Goal: Task Accomplishment & Management: Manage account settings

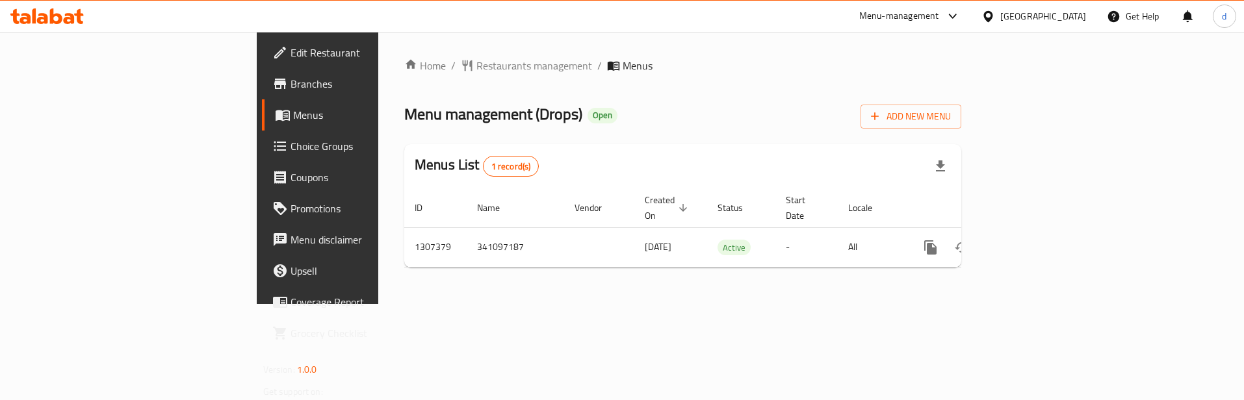
click at [291, 148] on span "Choice Groups" at bounding box center [373, 146] width 164 height 16
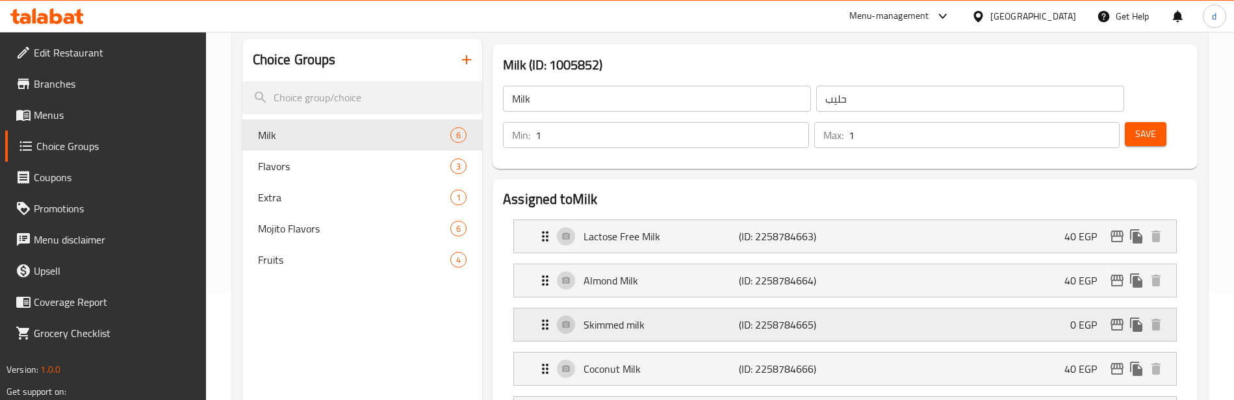
scroll to position [130, 0]
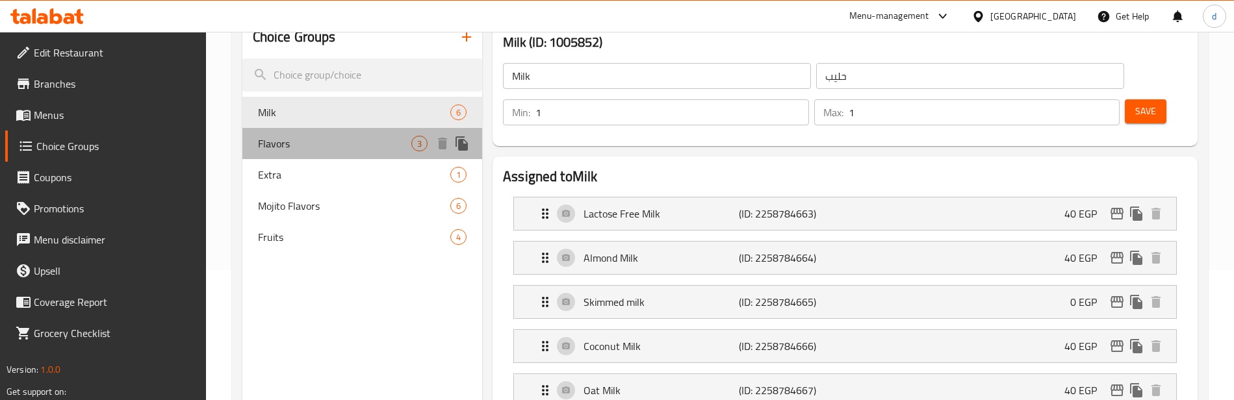
click at [309, 136] on span "Flavors" at bounding box center [334, 144] width 153 height 16
type input "Flavors"
type input "نكهات"
type input "0"
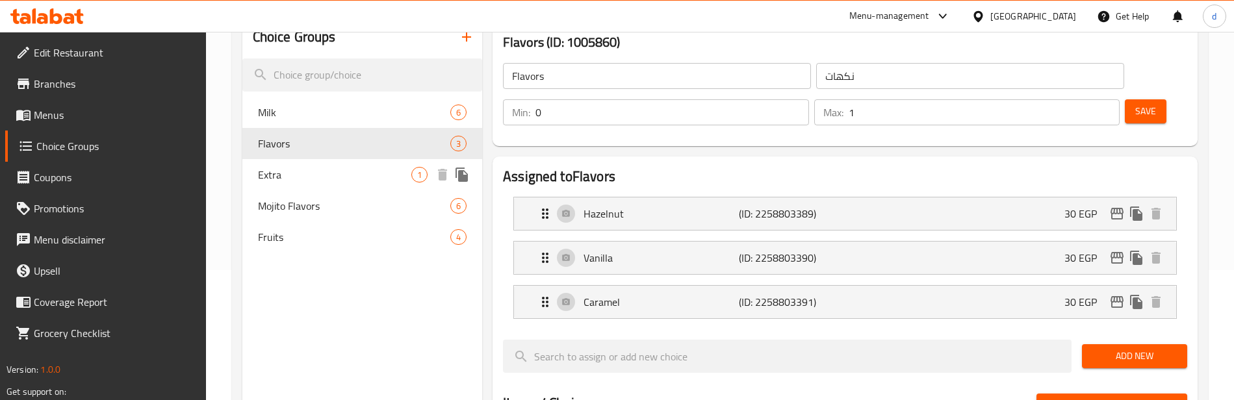
click at [337, 172] on span "Extra" at bounding box center [334, 175] width 153 height 16
type input "Extra"
type input "اضافة"
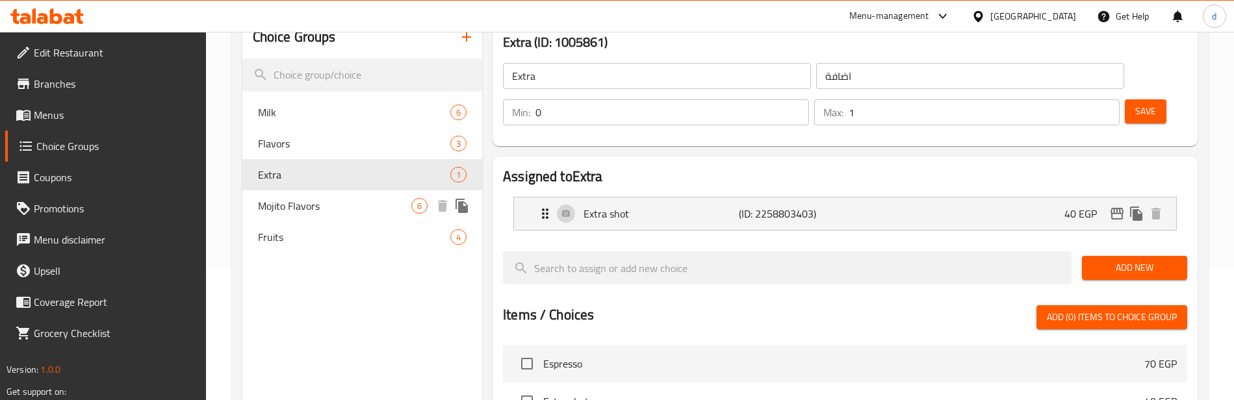
click at [283, 203] on span "Mojito Flavors" at bounding box center [334, 206] width 153 height 16
type input "Mojito Flavors"
type input "نكهات الموهيتو"
type input "1"
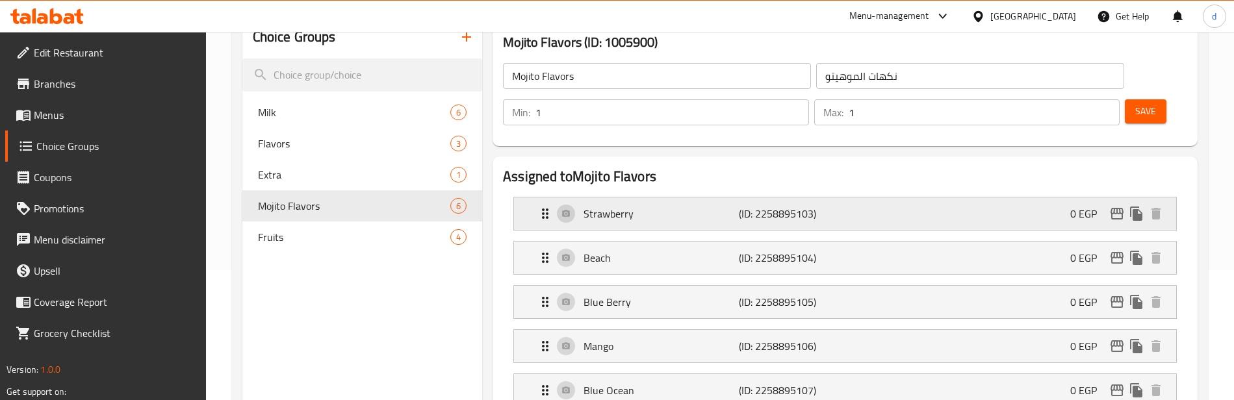
scroll to position [65, 0]
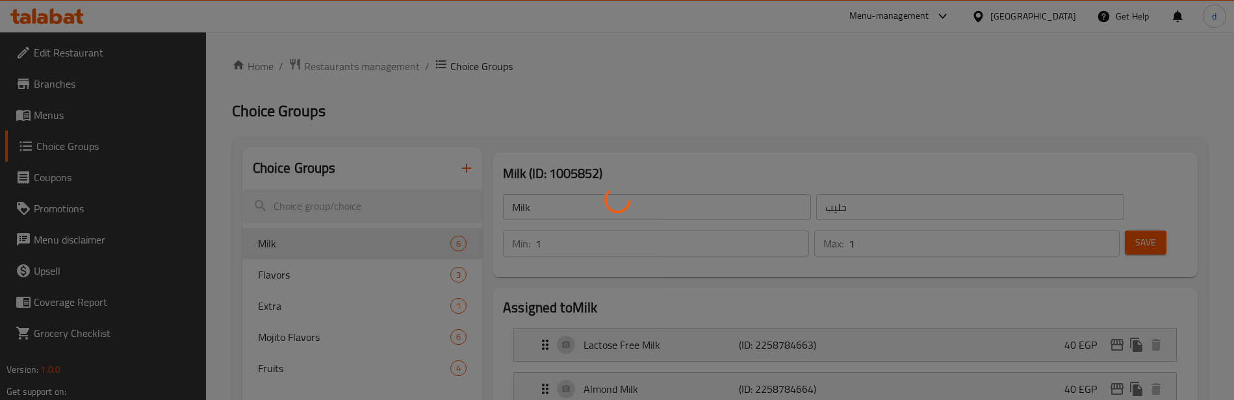
click at [387, 202] on div at bounding box center [617, 200] width 1234 height 400
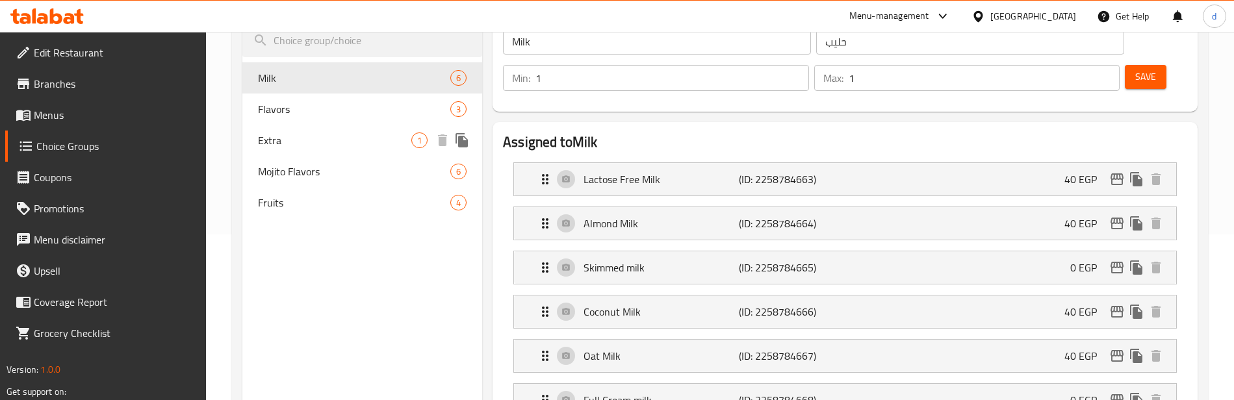
scroll to position [195, 0]
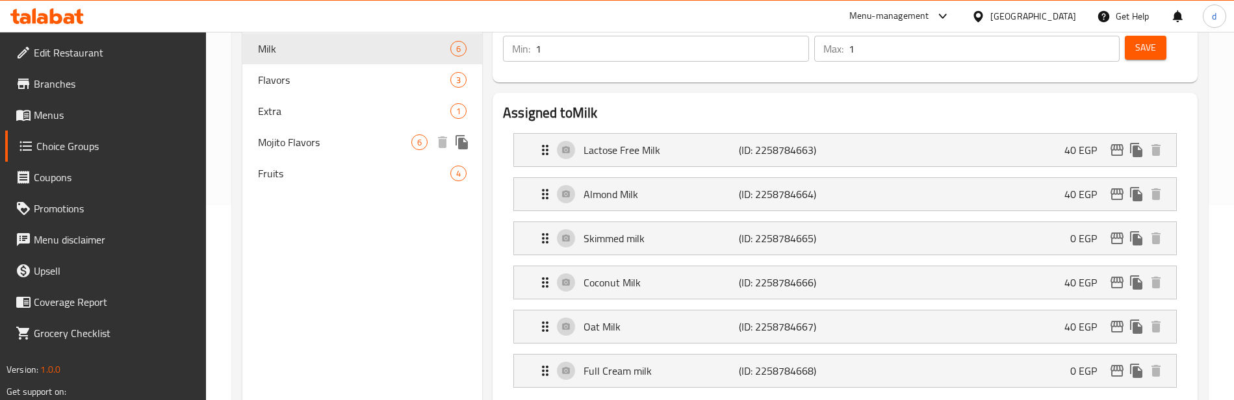
click at [337, 142] on span "Mojito Flavors" at bounding box center [334, 143] width 153 height 16
type input "Mojito Flavors"
type input "نكهات الموهيتو"
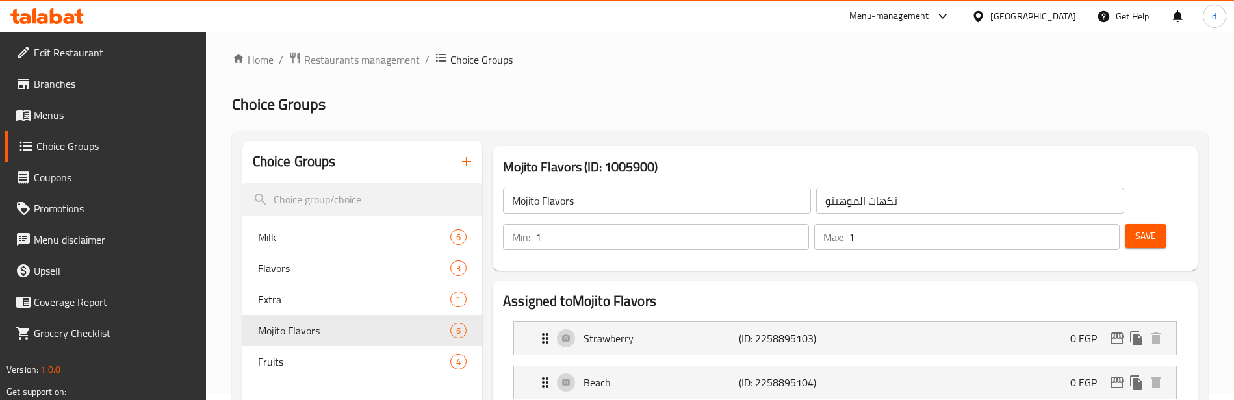
scroll to position [0, 0]
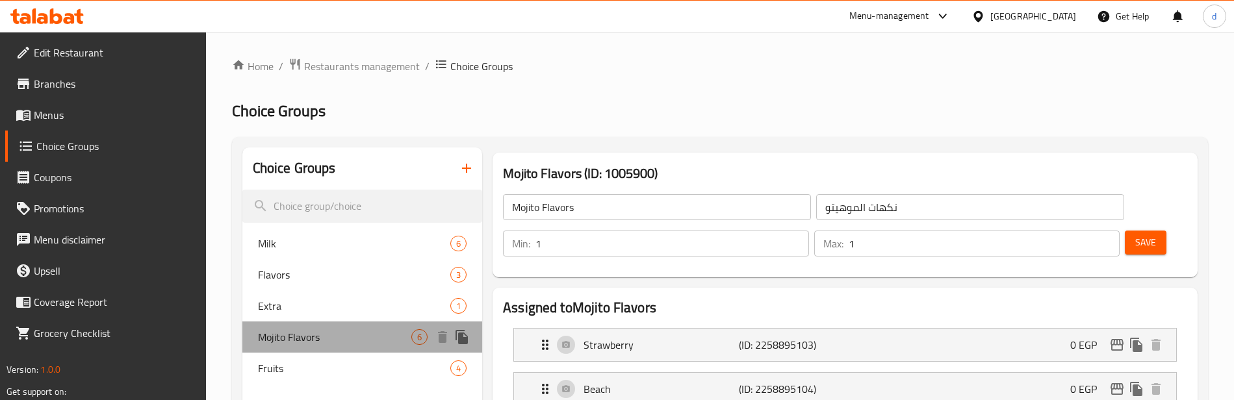
click at [350, 334] on span "Mojito Flavors" at bounding box center [334, 338] width 153 height 16
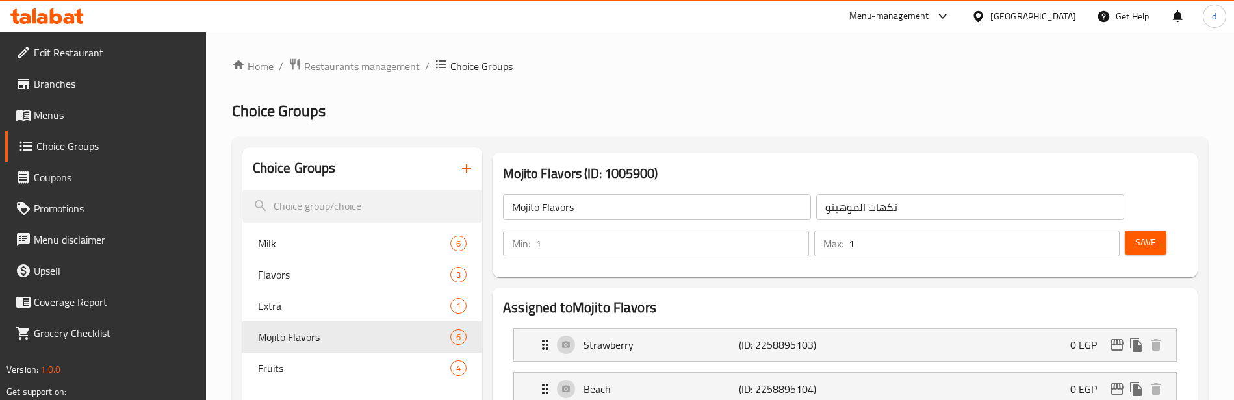
click at [74, 83] on span "Branches" at bounding box center [115, 84] width 162 height 16
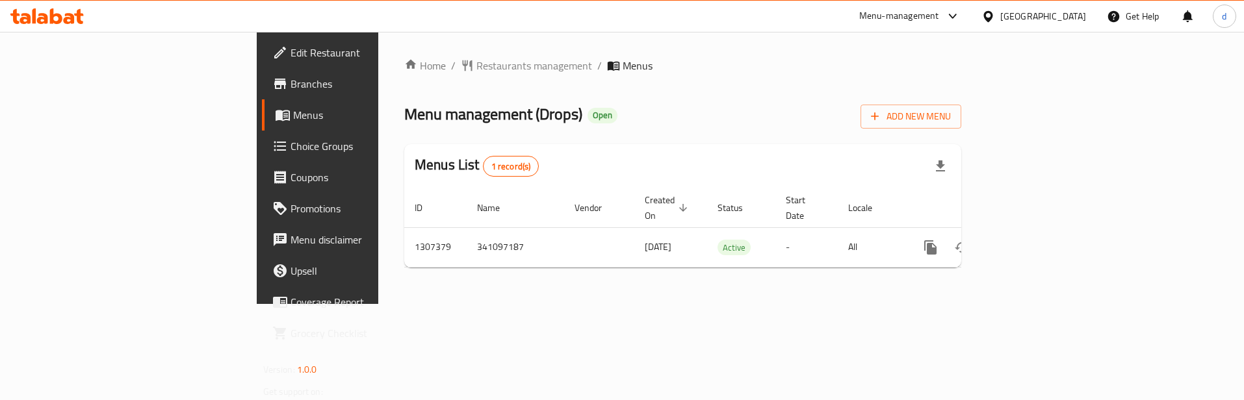
click at [291, 143] on span "Choice Groups" at bounding box center [373, 146] width 164 height 16
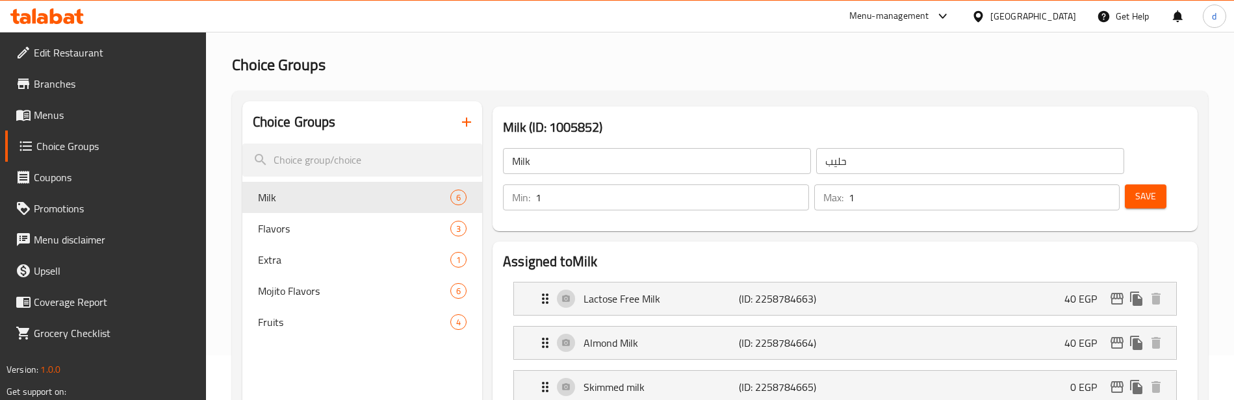
scroll to position [65, 0]
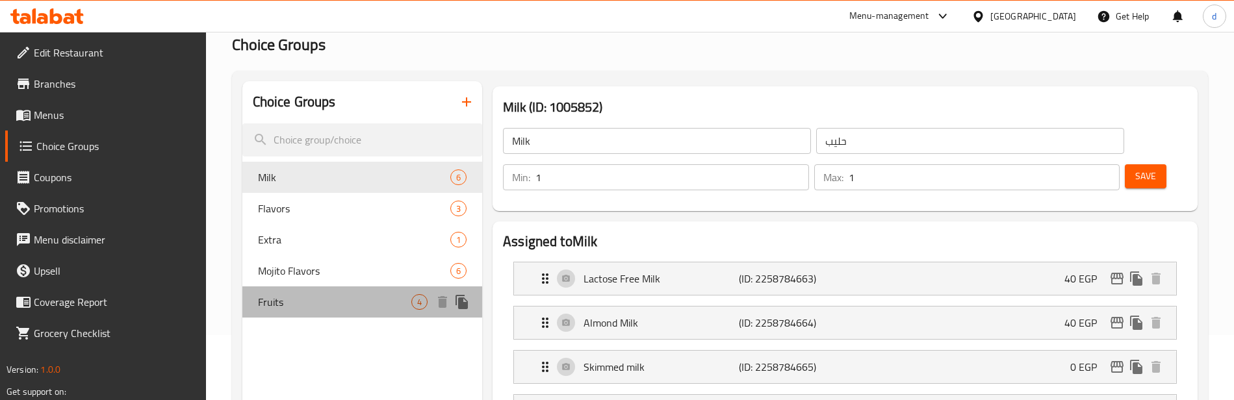
click at [317, 293] on div "Fruits 4" at bounding box center [362, 302] width 241 height 31
type input "Fruits"
type input "فواكه"
type input "0"
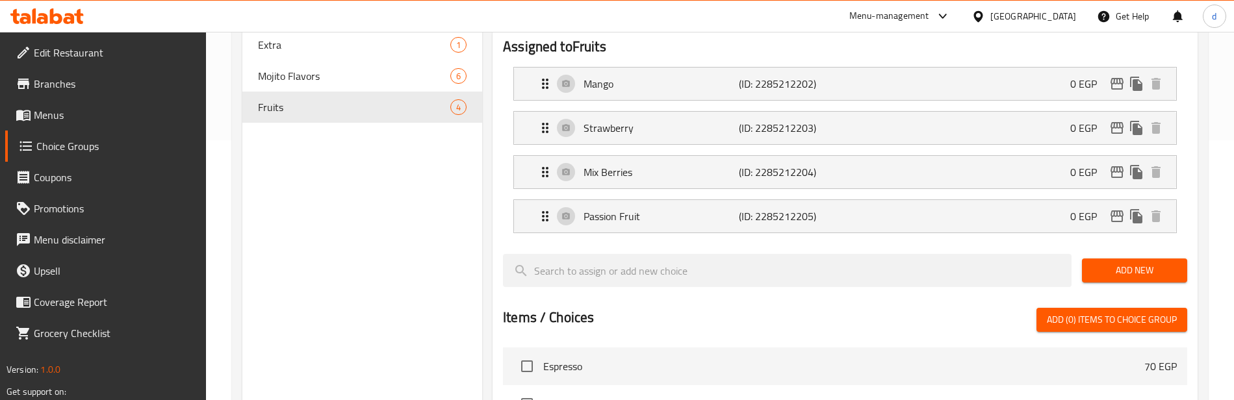
scroll to position [130, 0]
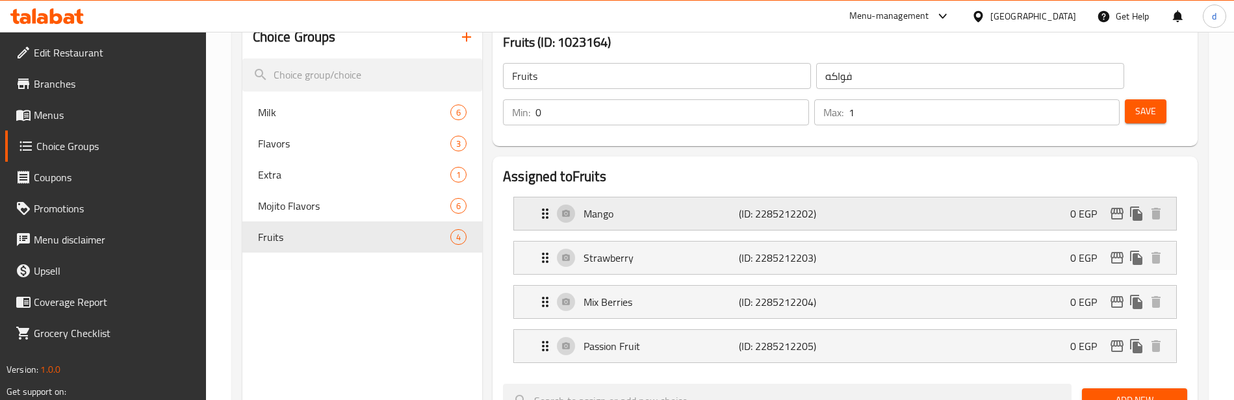
click at [710, 216] on p "Mango" at bounding box center [661, 214] width 155 height 16
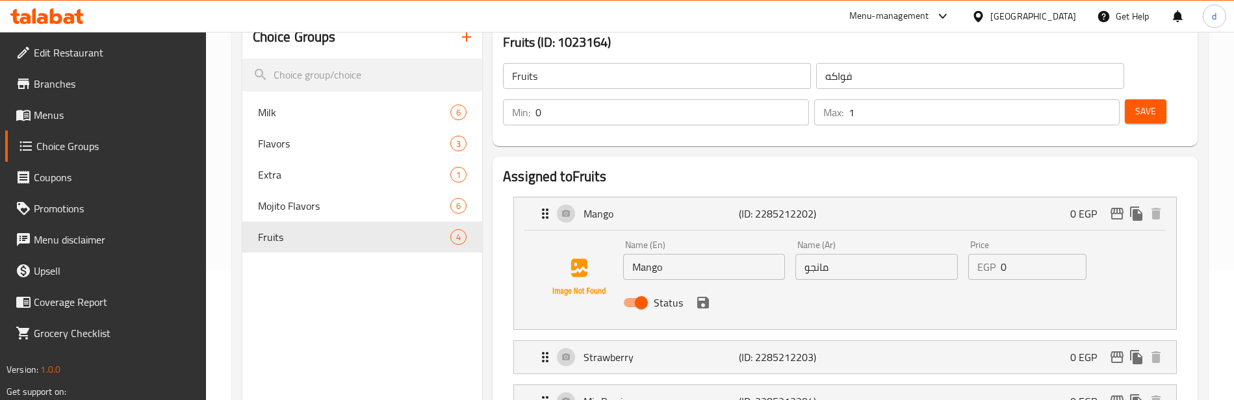
scroll to position [195, 0]
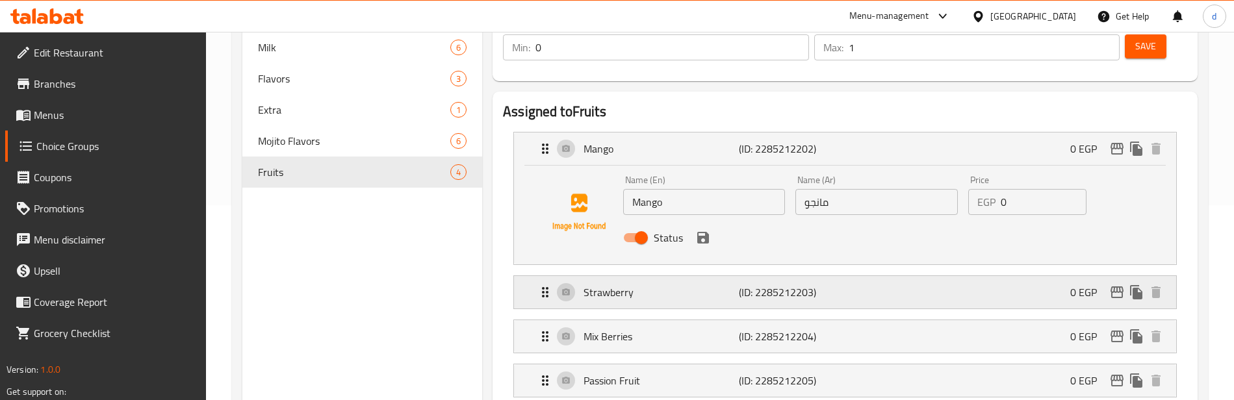
click at [703, 289] on p "Strawberry" at bounding box center [661, 293] width 155 height 16
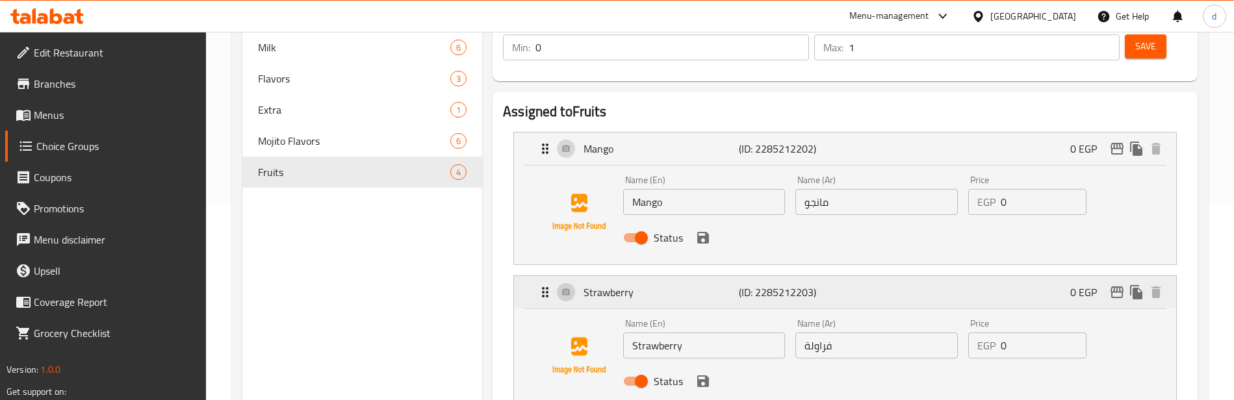
scroll to position [325, 0]
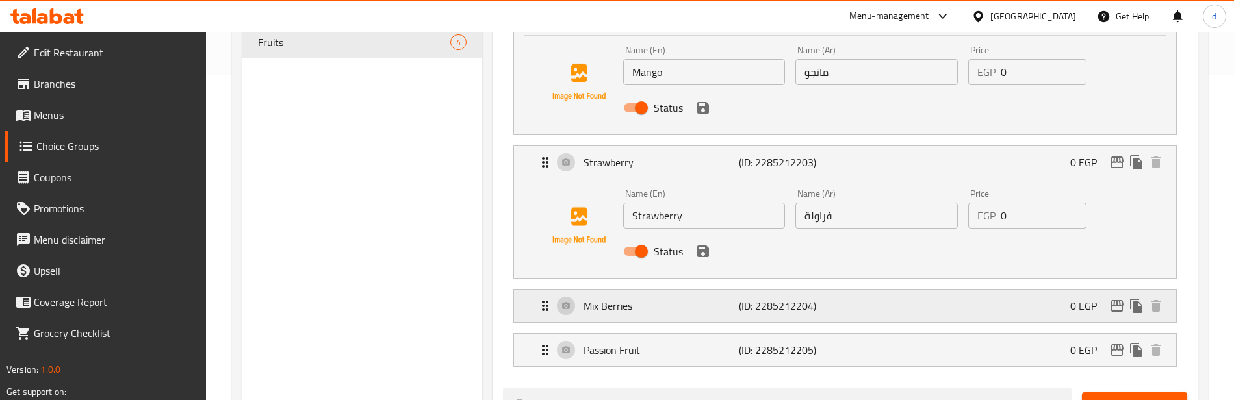
click at [701, 293] on div "Mix Berries (ID: 2285212204) 0 EGP" at bounding box center [849, 306] width 623 height 33
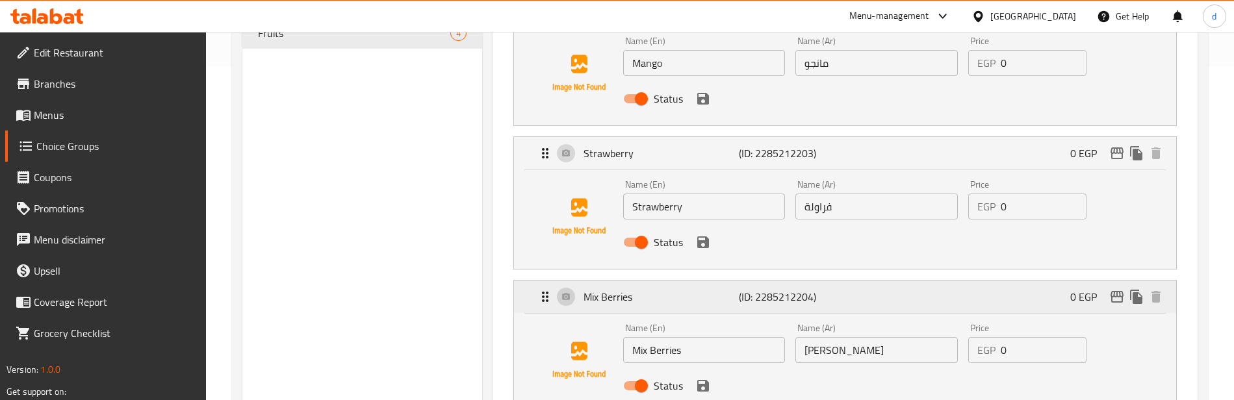
scroll to position [455, 0]
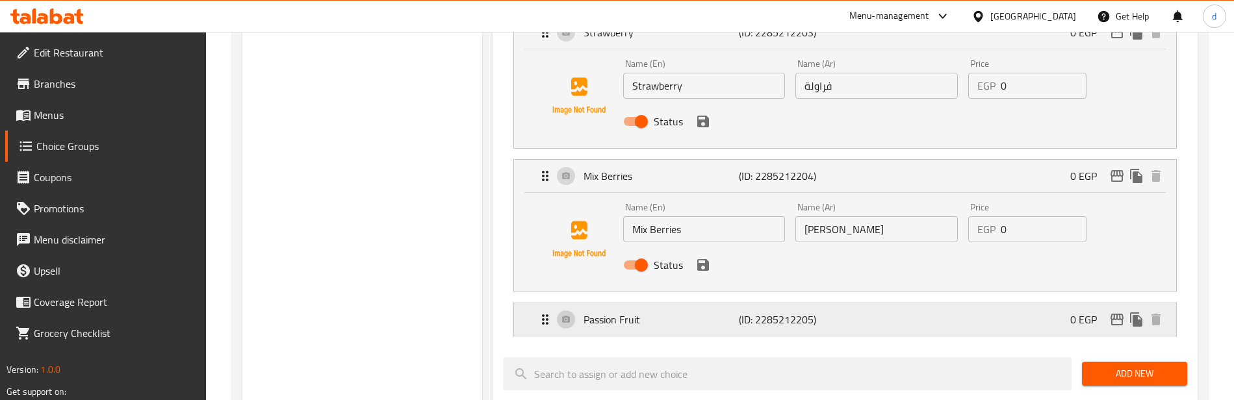
click at [703, 317] on p "Passion Fruit" at bounding box center [661, 320] width 155 height 16
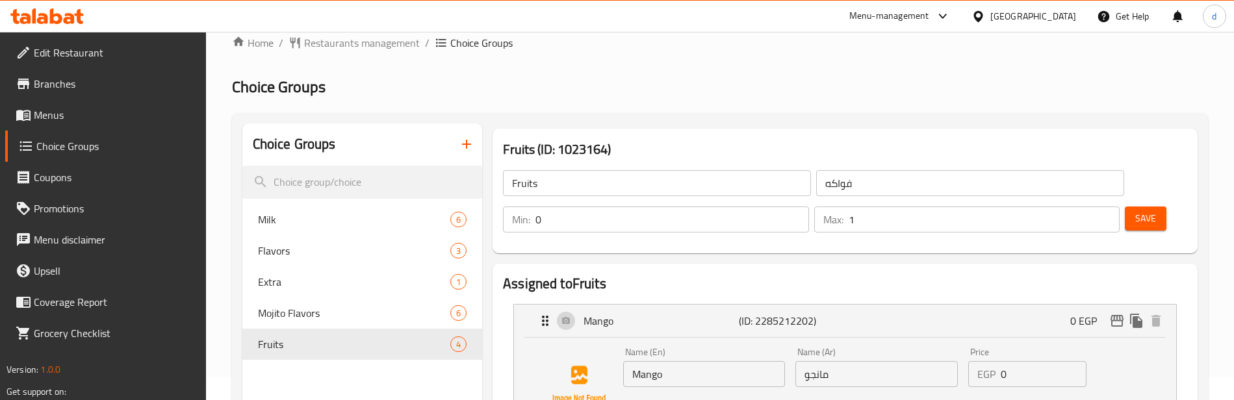
scroll to position [0, 0]
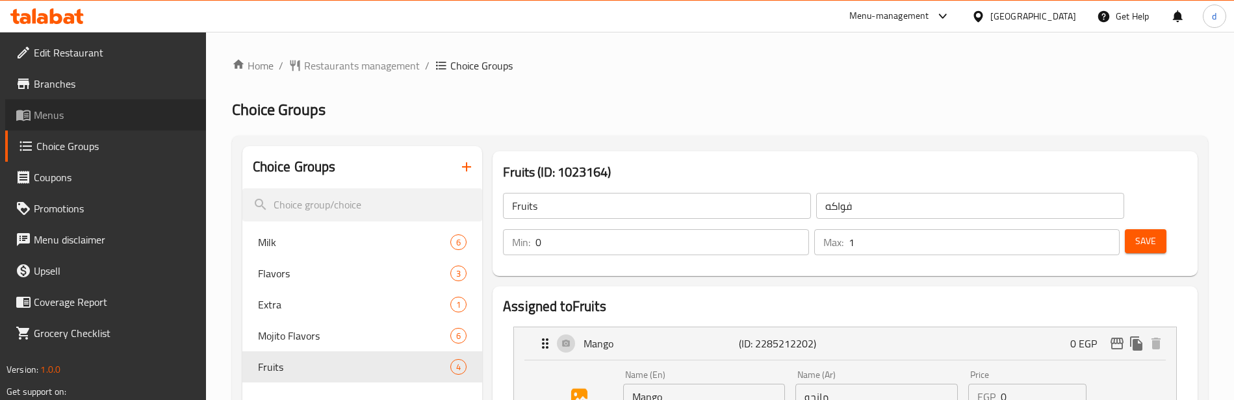
click at [69, 109] on span "Menus" at bounding box center [115, 115] width 162 height 16
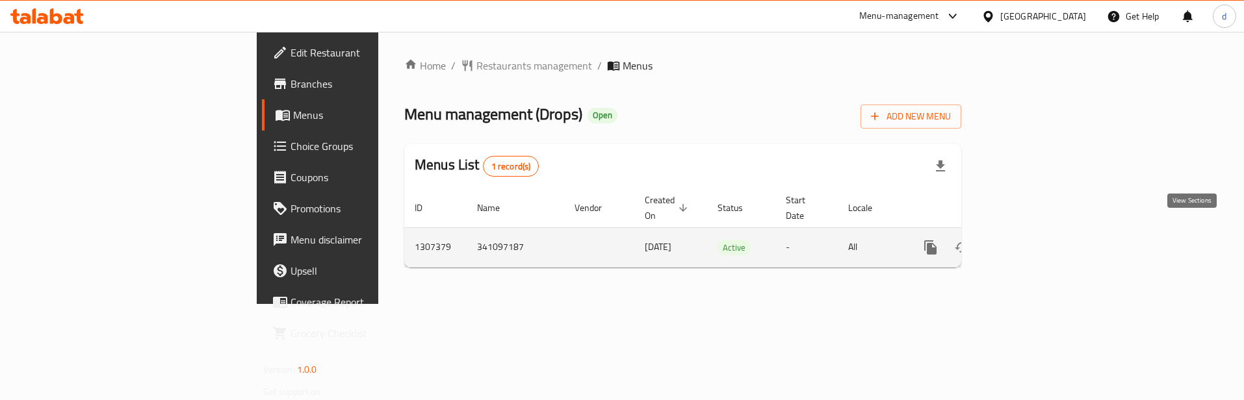
click at [1032, 240] on icon "enhanced table" at bounding box center [1025, 248] width 16 height 16
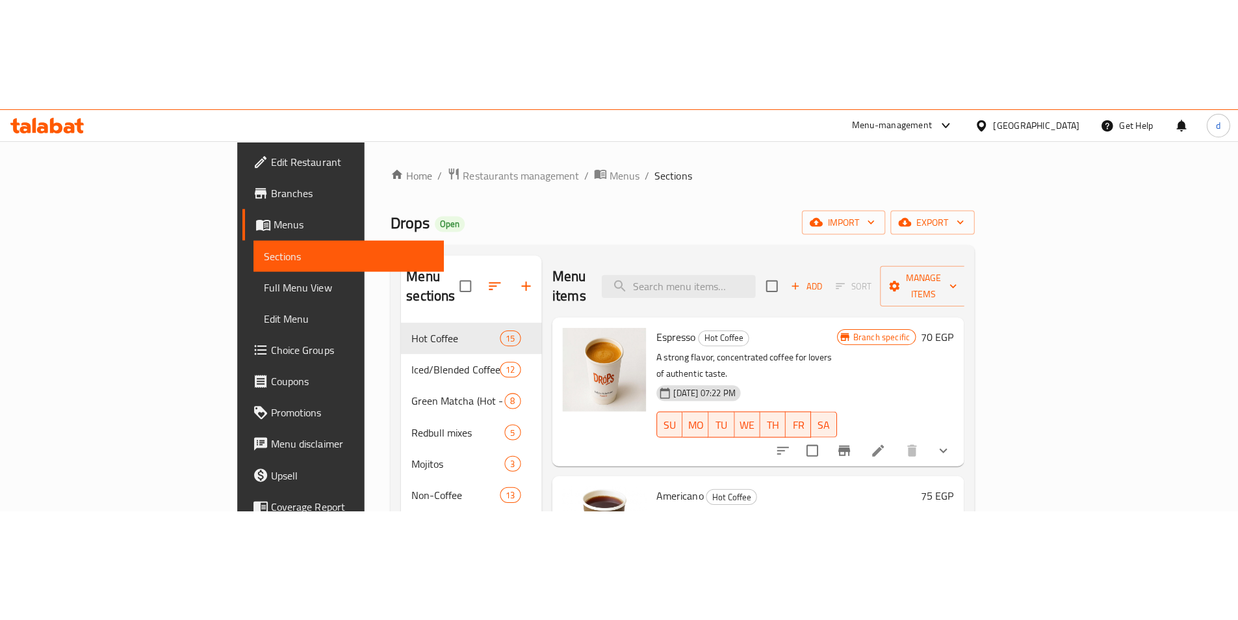
scroll to position [65, 0]
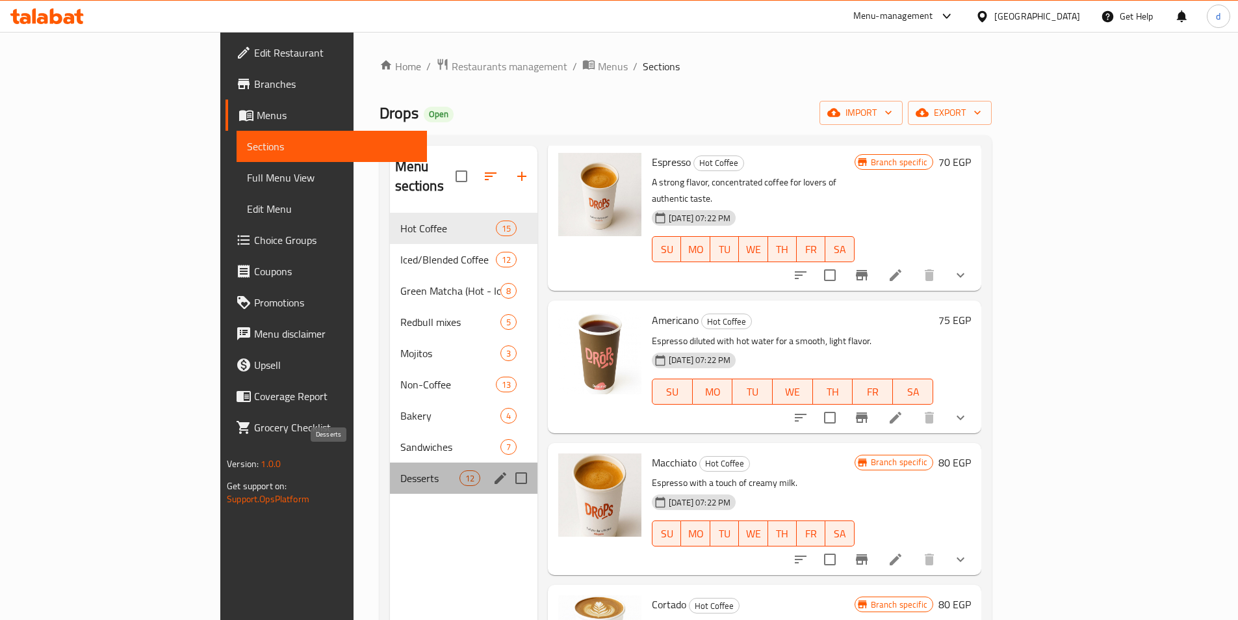
click at [400, 400] on span "Desserts" at bounding box center [429, 478] width 59 height 16
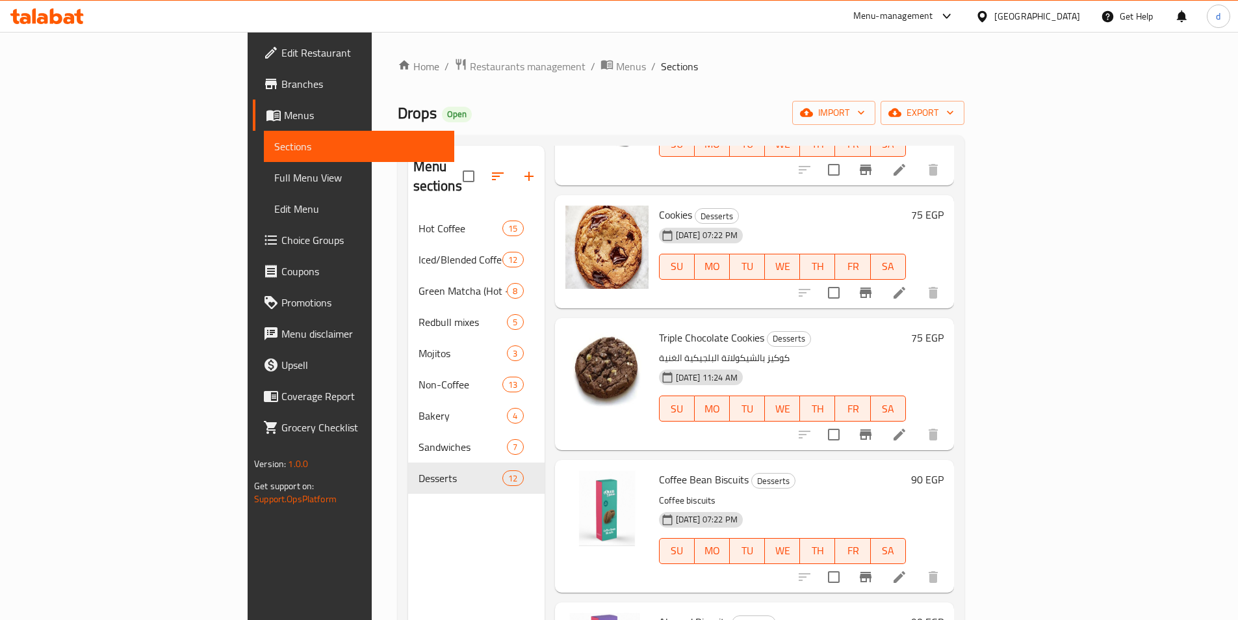
scroll to position [910, 0]
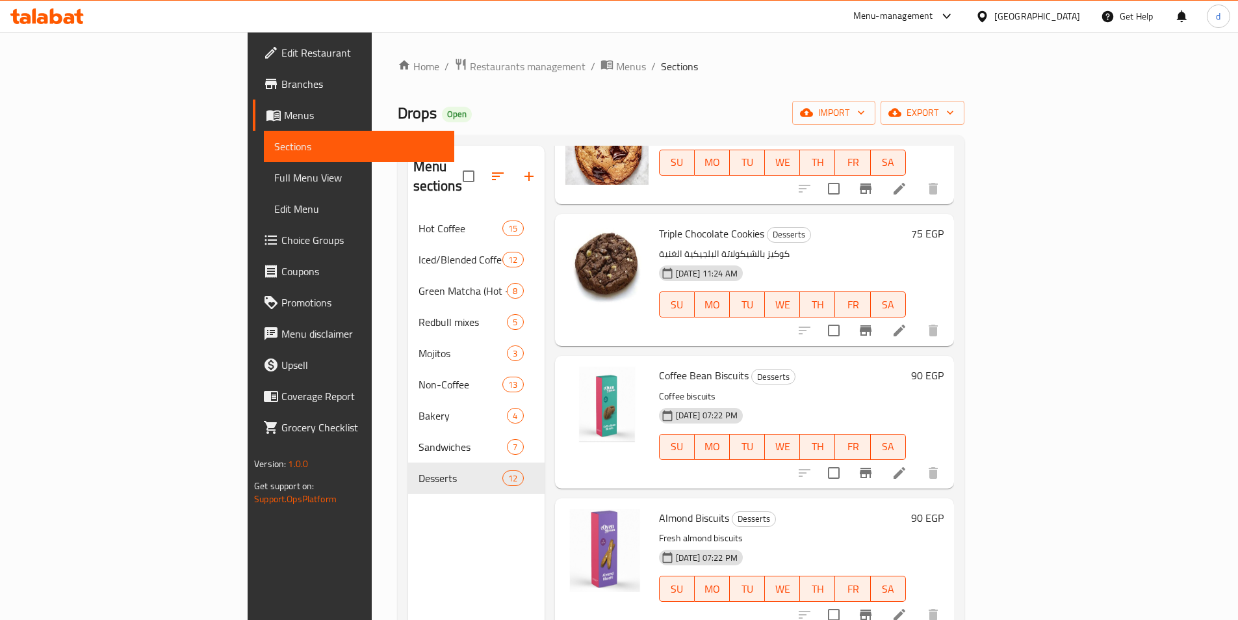
click at [669, 400] on p "Fresh almond biscuits" at bounding box center [782, 538] width 247 height 16
click at [757, 400] on p "Fresh almond biscuits" at bounding box center [782, 538] width 247 height 16
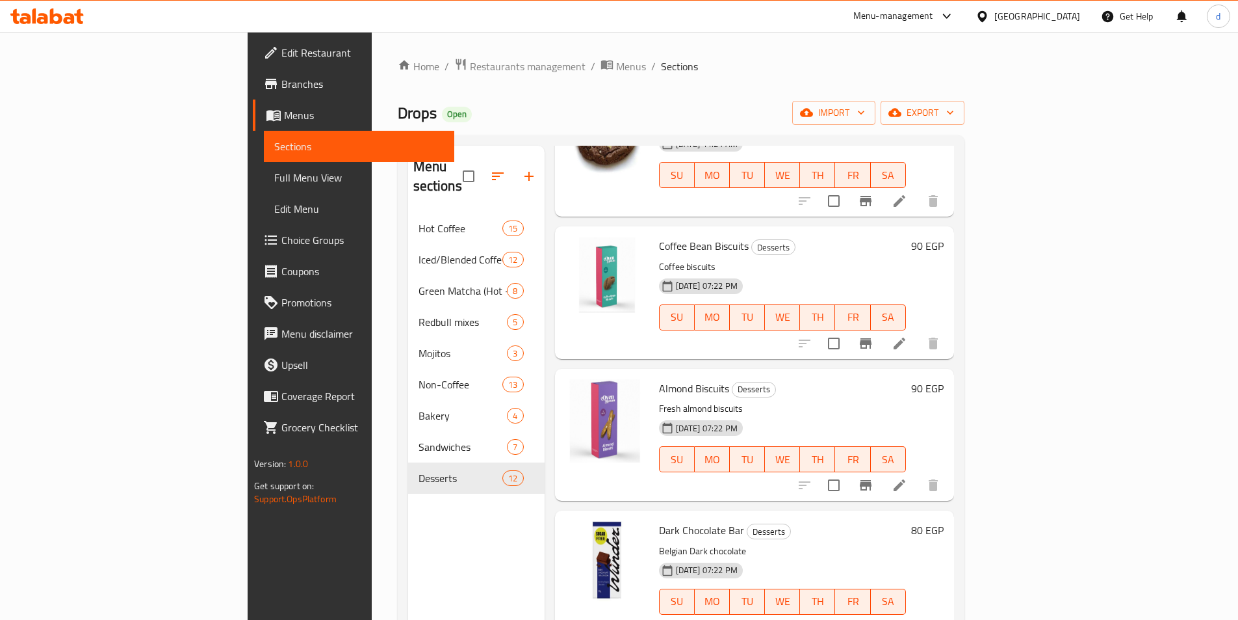
click at [659, 400] on p "Belgian Dark chocolate" at bounding box center [782, 551] width 247 height 16
click at [800, 400] on p "Belgian Dark chocolate" at bounding box center [782, 551] width 247 height 16
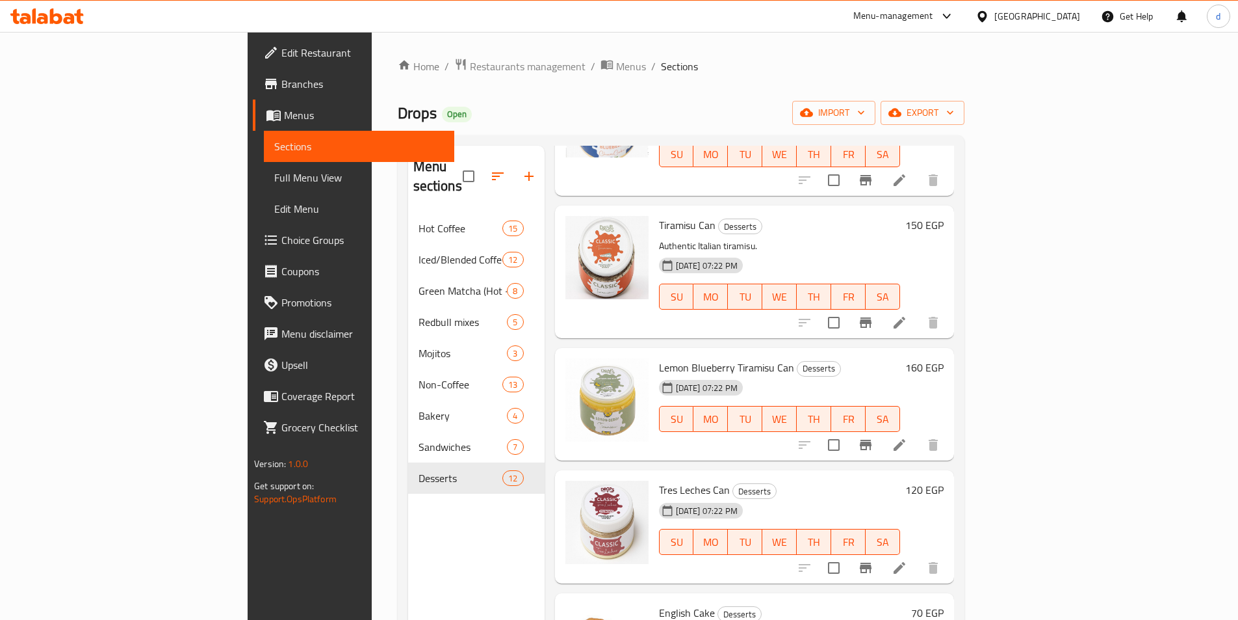
scroll to position [0, 0]
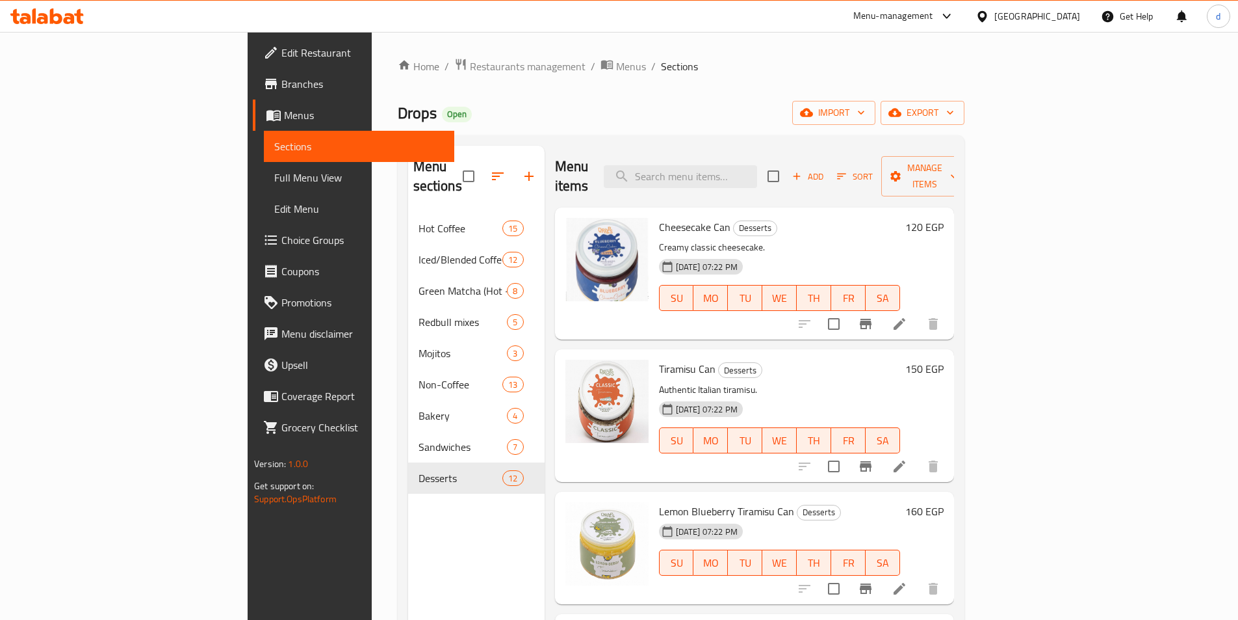
click at [659, 382] on p "Authentic Italian tiramisu." at bounding box center [779, 390] width 241 height 16
click at [744, 382] on p "Authentic Italian tiramisu." at bounding box center [779, 390] width 241 height 16
drag, startPoint x: 614, startPoint y: 228, endPoint x: 911, endPoint y: 235, distance: 297.8
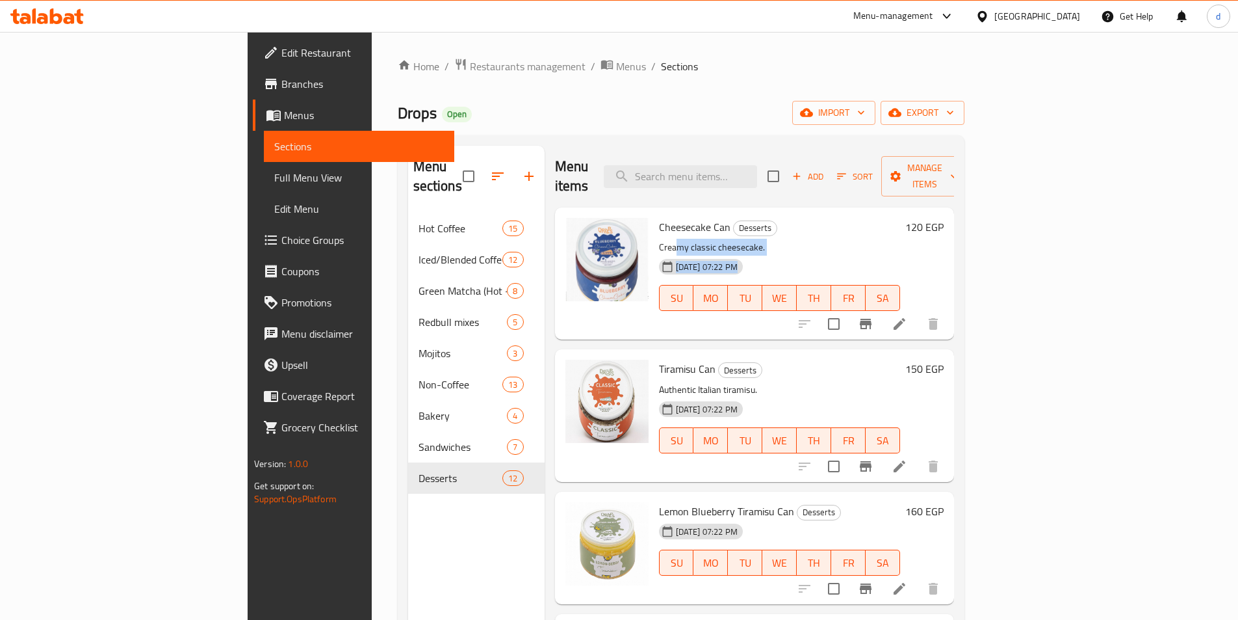
click at [906, 235] on div "Cheesecake Can Desserts Creamy classic cheesecake. 23-08-2025 07:22 PM SU MO TU…" at bounding box center [780, 274] width 252 height 122
click at [795, 239] on p "Creamy classic cheesecake." at bounding box center [779, 247] width 241 height 16
click at [906, 318] on icon at bounding box center [900, 324] width 12 height 12
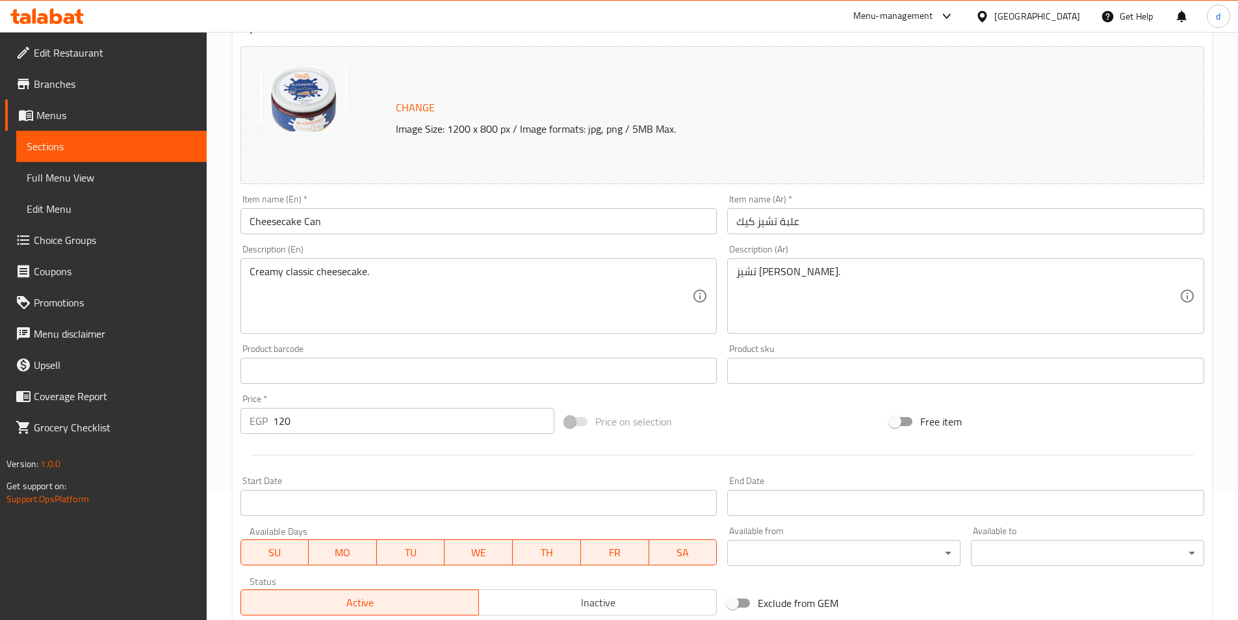
scroll to position [130, 0]
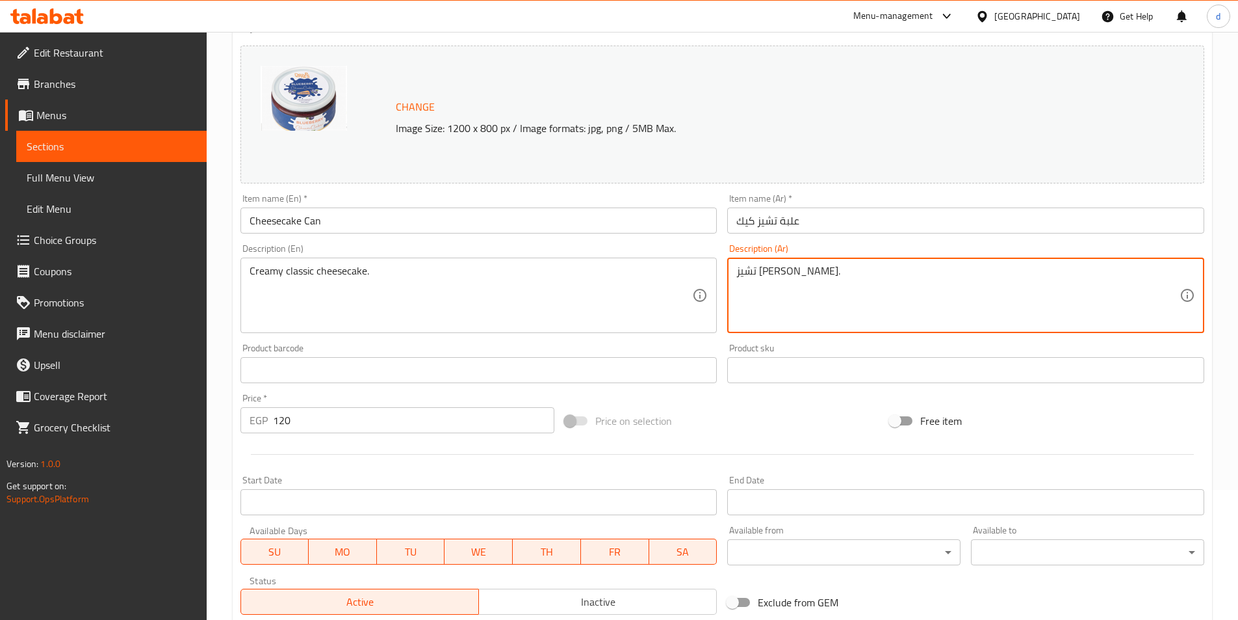
click at [777, 269] on textarea "تشيز كيك كلاسيك كريمي." at bounding box center [958, 296] width 443 height 62
click at [824, 303] on textarea "تشيز كيك كلاسيك كريمي." at bounding box center [958, 296] width 443 height 62
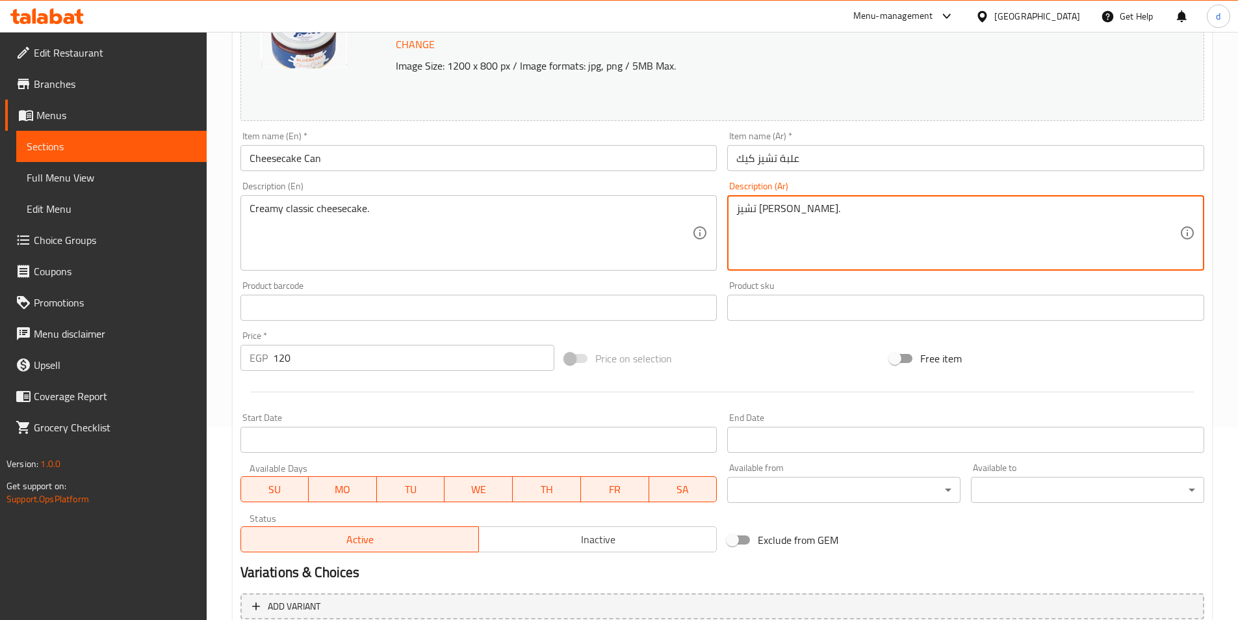
scroll to position [0, 0]
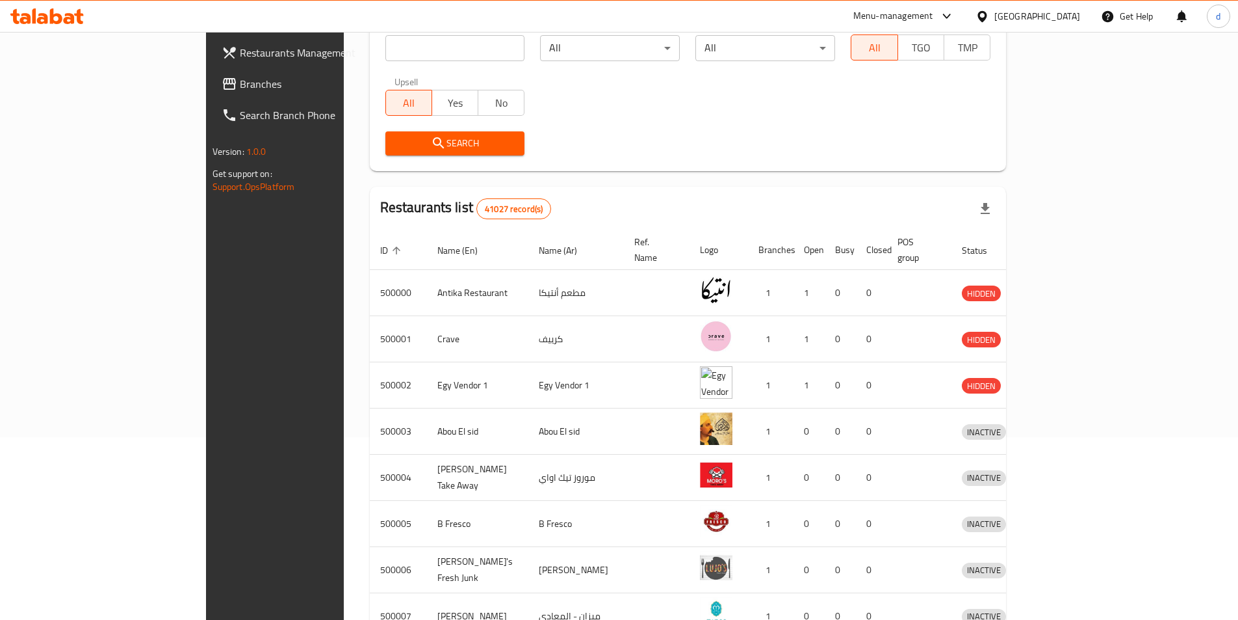
scroll to position [325, 0]
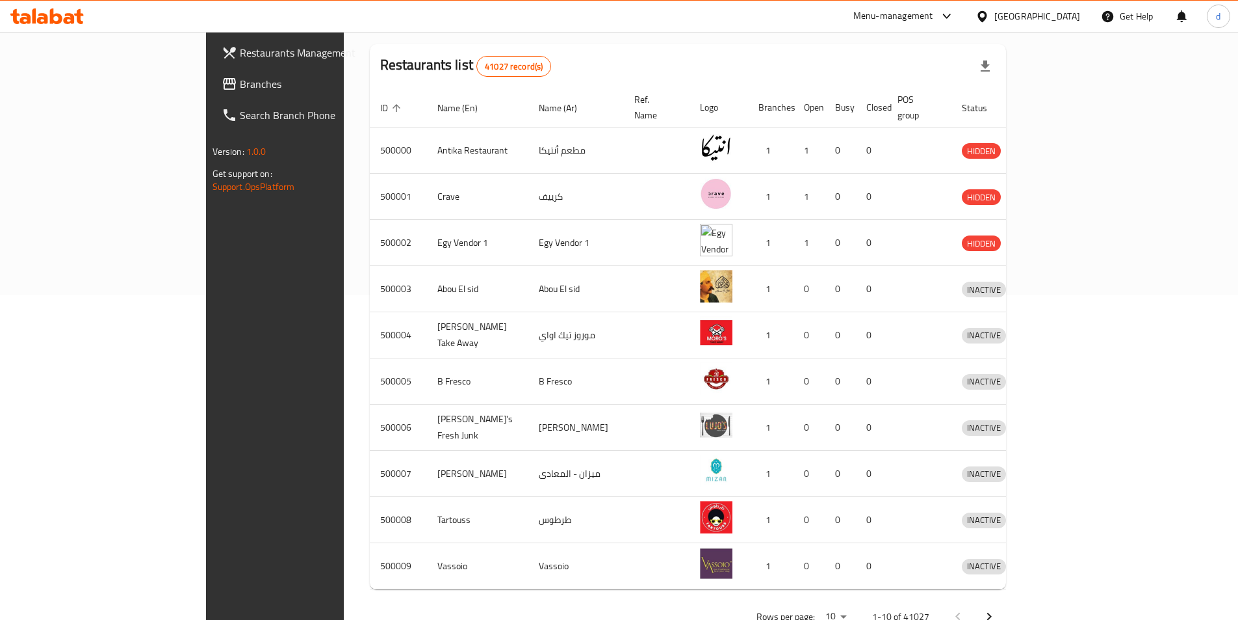
click at [240, 88] on span "Branches" at bounding box center [321, 84] width 163 height 16
